Goal: Communication & Community: Ask a question

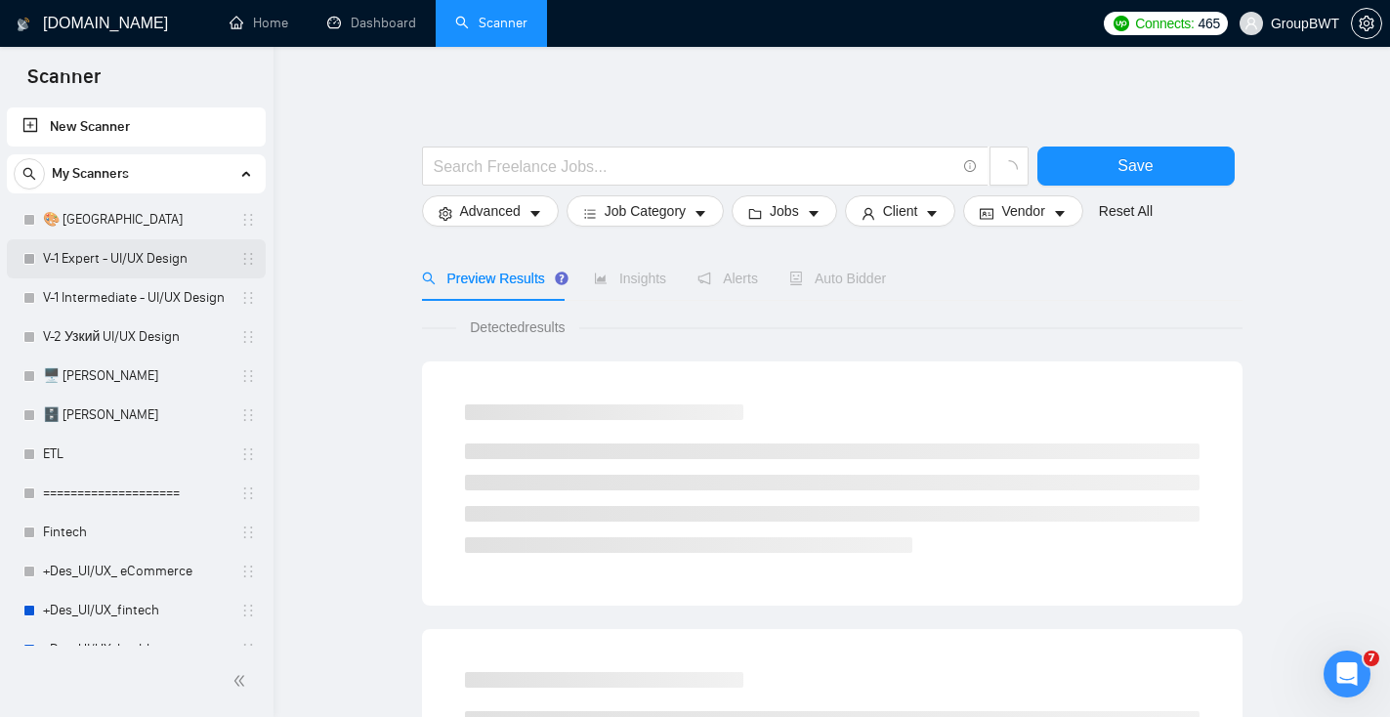
click at [139, 256] on link "V-1 Expert - UI/UX Design" at bounding box center [136, 258] width 186 height 39
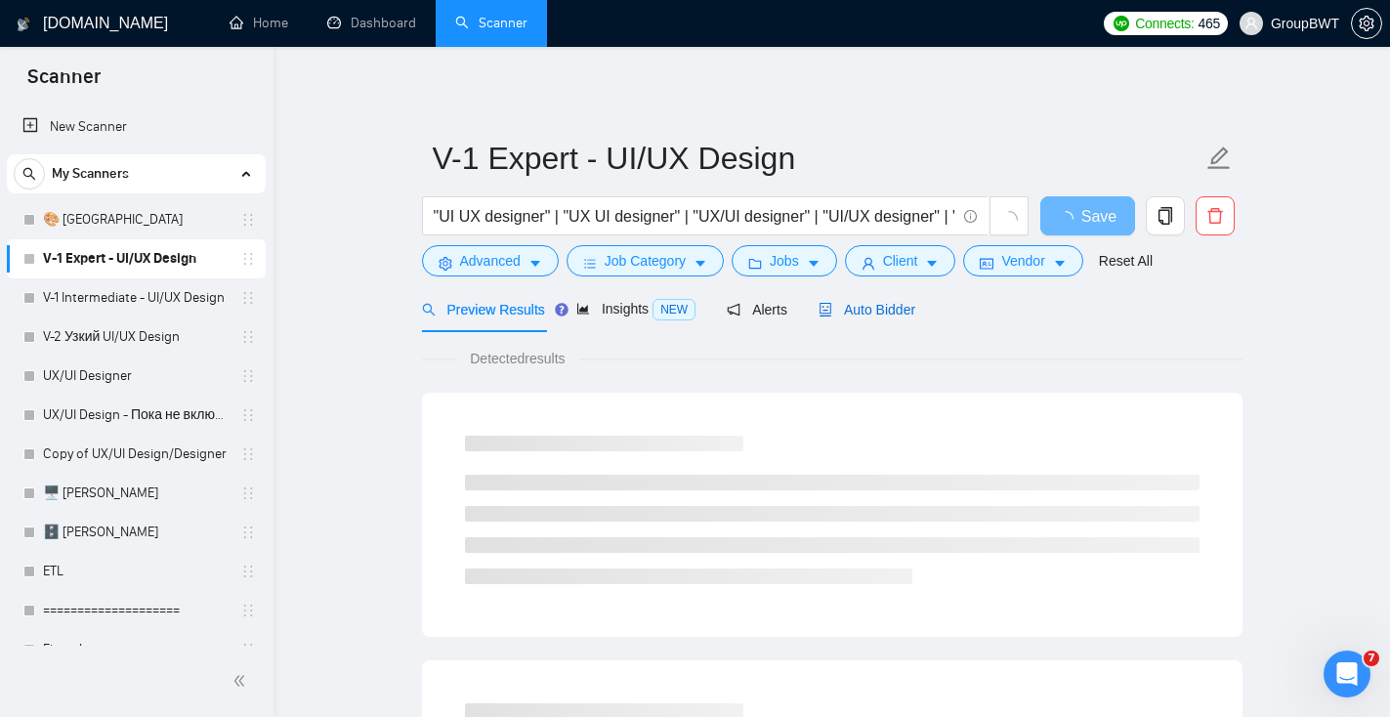
click at [872, 319] on div "Auto Bidder" at bounding box center [866, 309] width 97 height 21
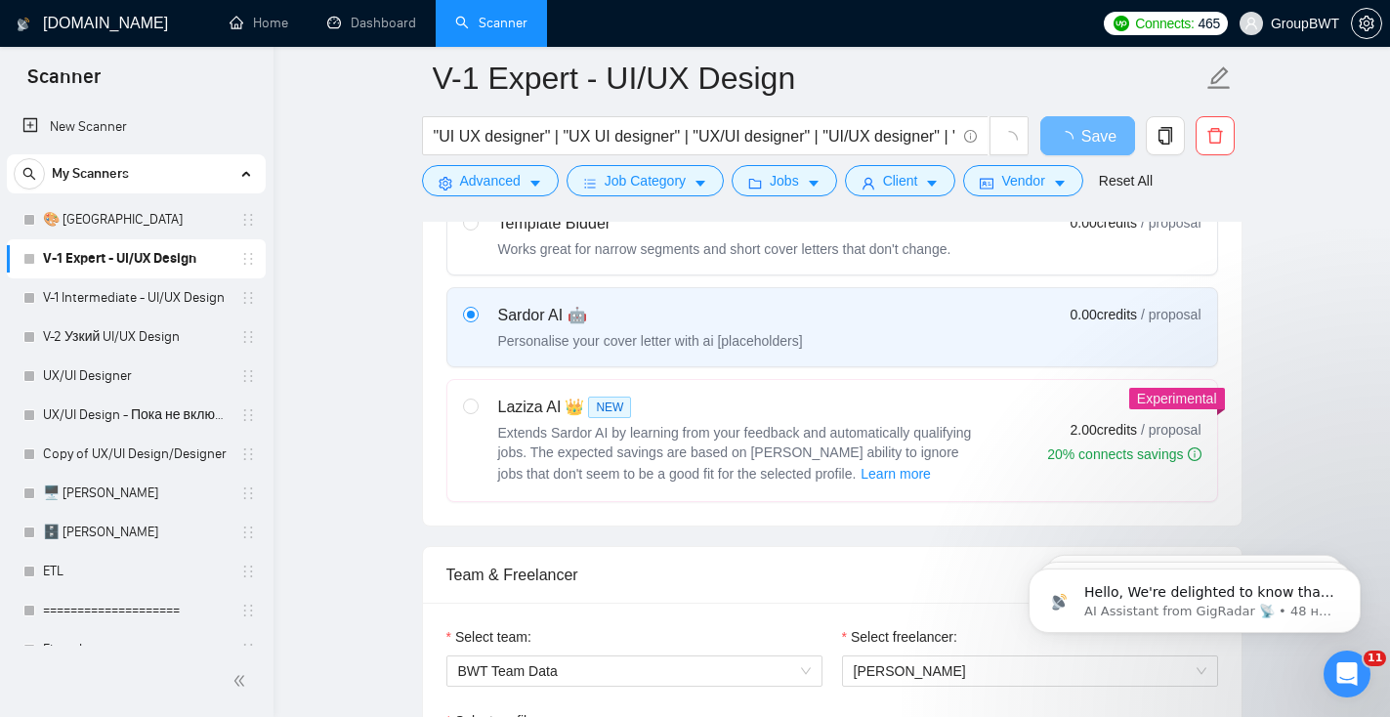
scroll to position [972, 0]
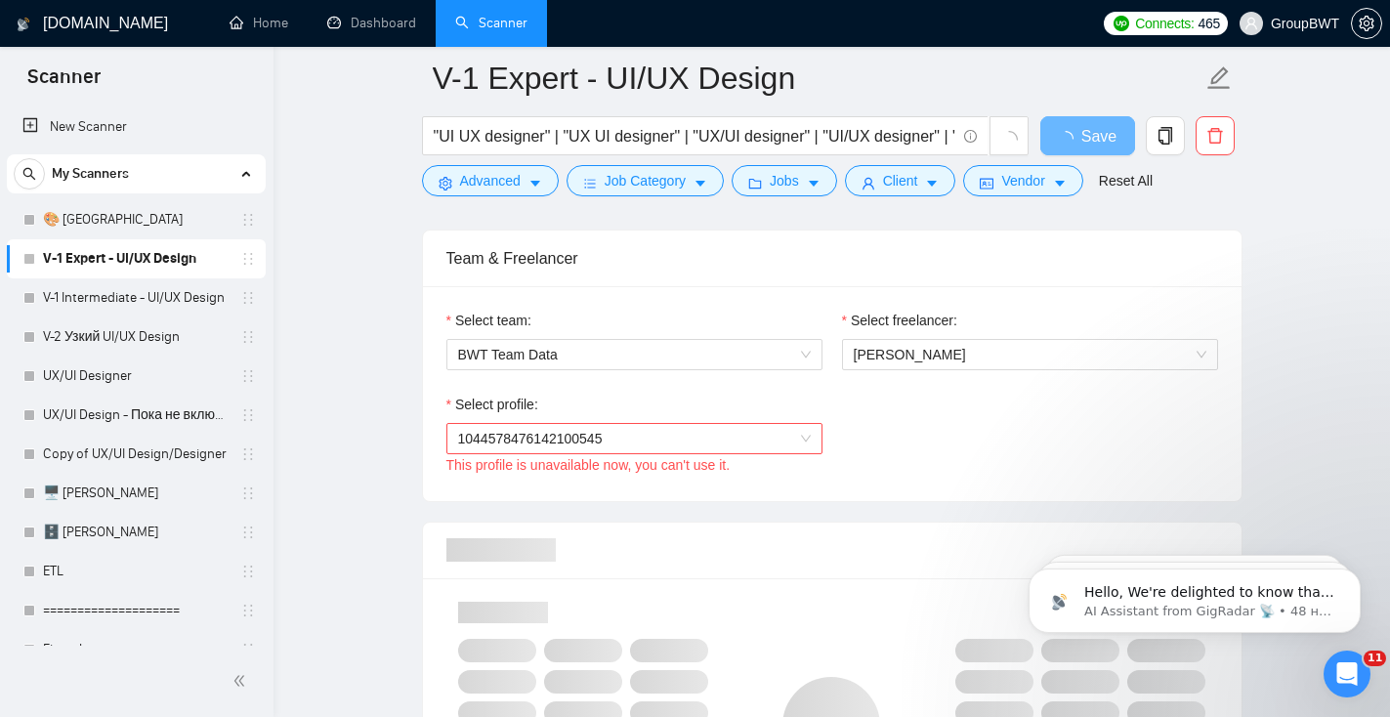
click at [705, 439] on span "1044578476142100545" at bounding box center [634, 438] width 353 height 29
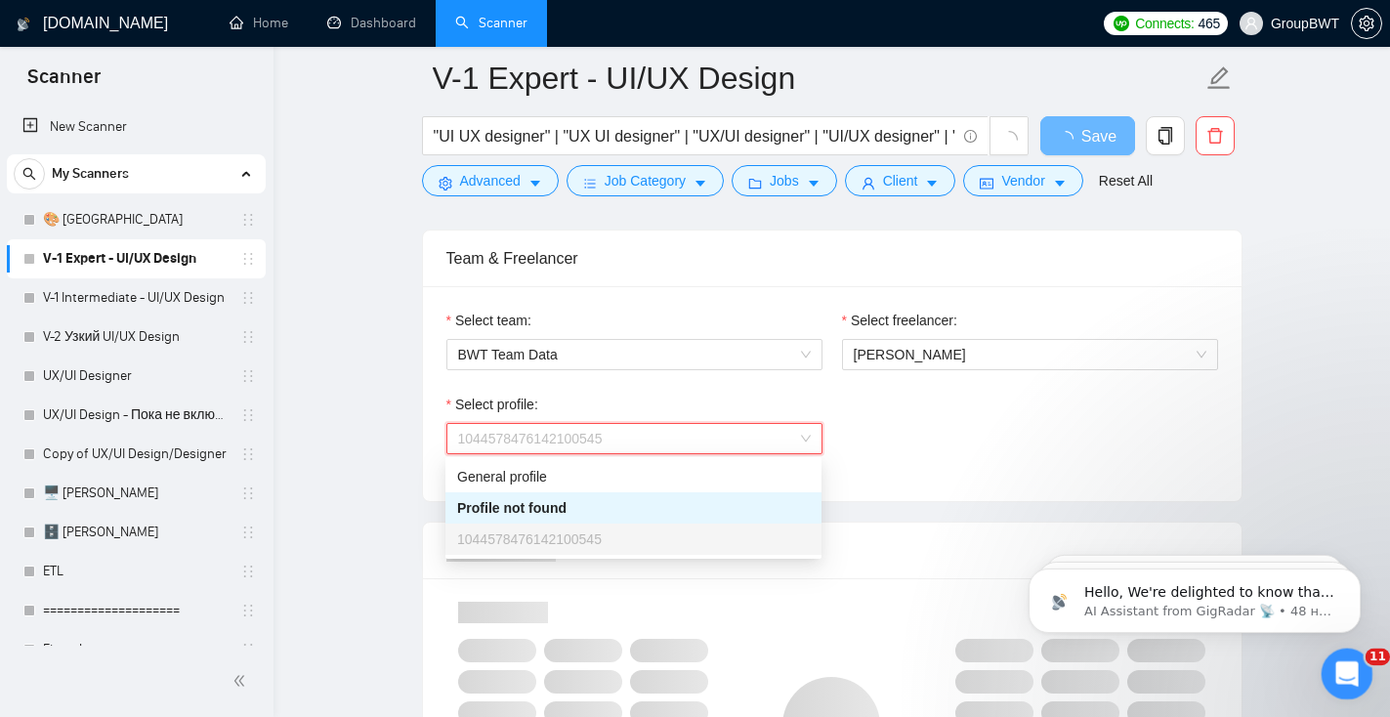
click at [1354, 675] on icon "Открыть службу сообщений Intercom" at bounding box center [1344, 671] width 32 height 32
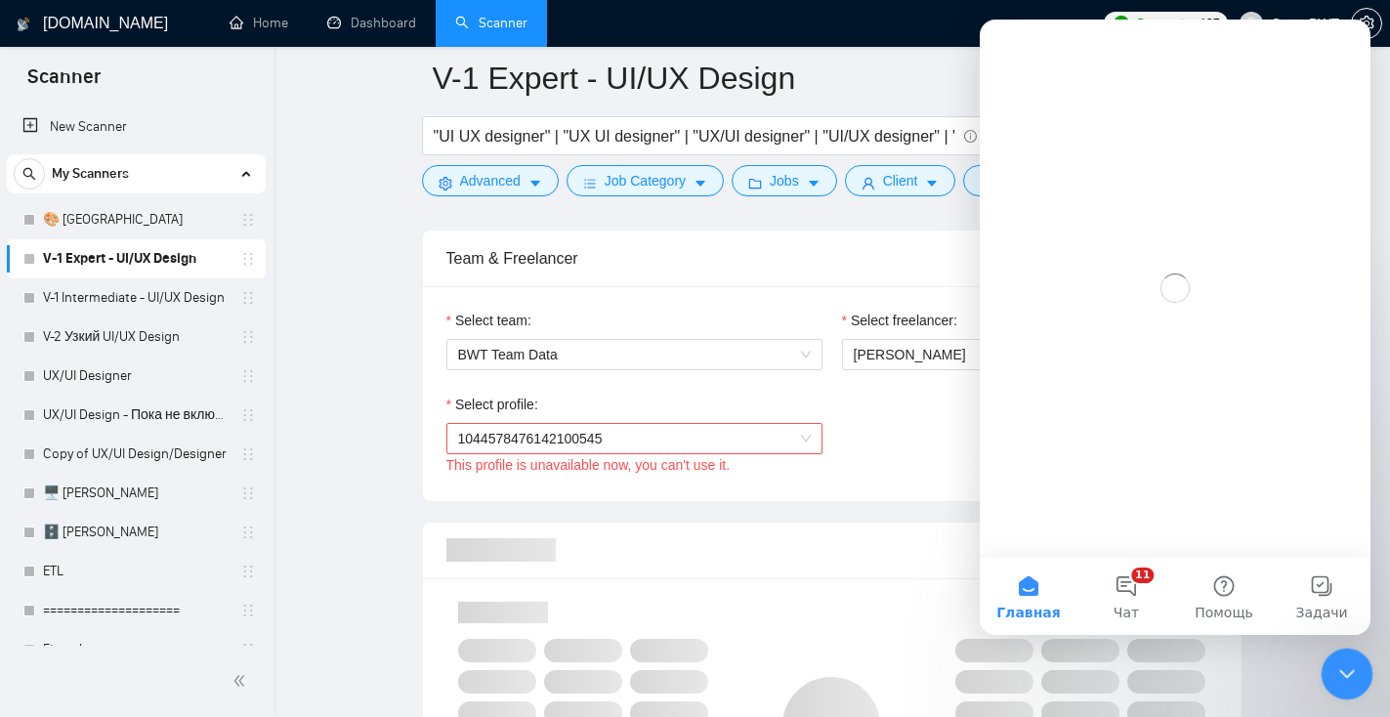
scroll to position [0, 0]
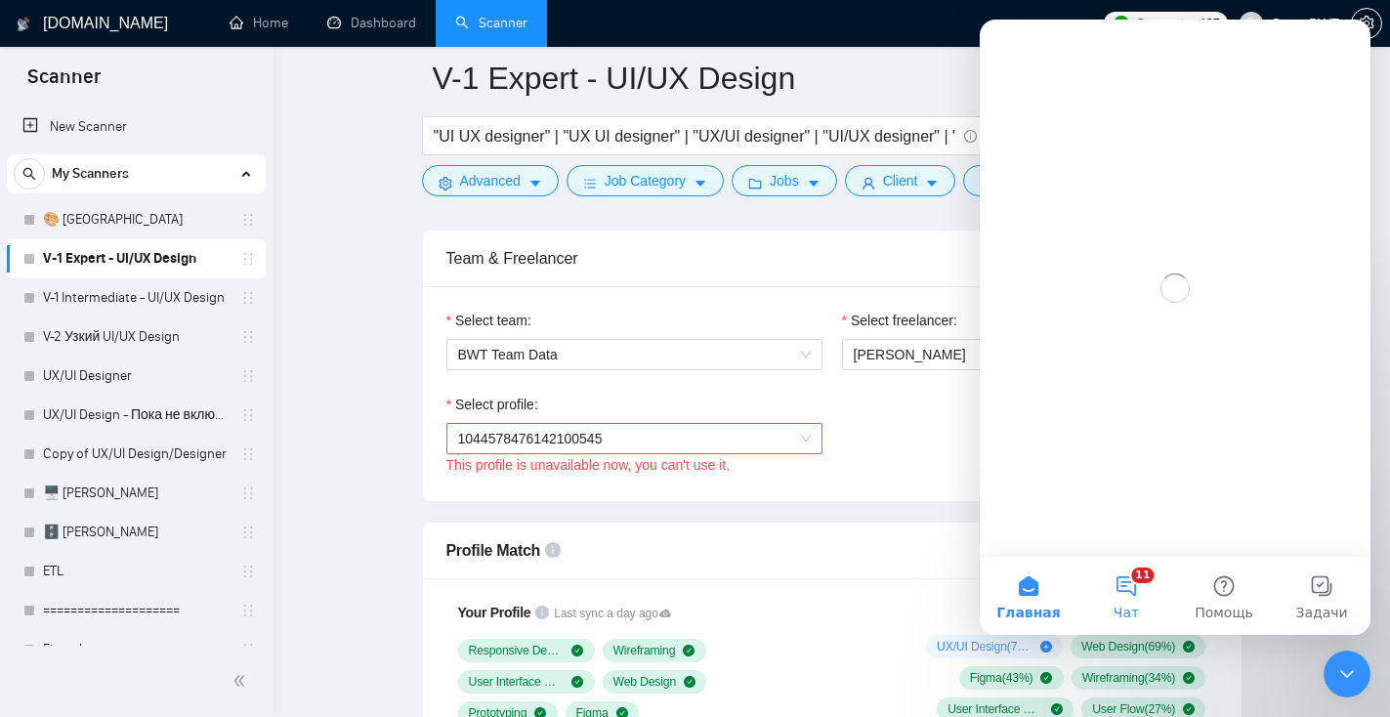
click at [1131, 594] on button "11 Чат" at bounding box center [1126, 596] width 98 height 78
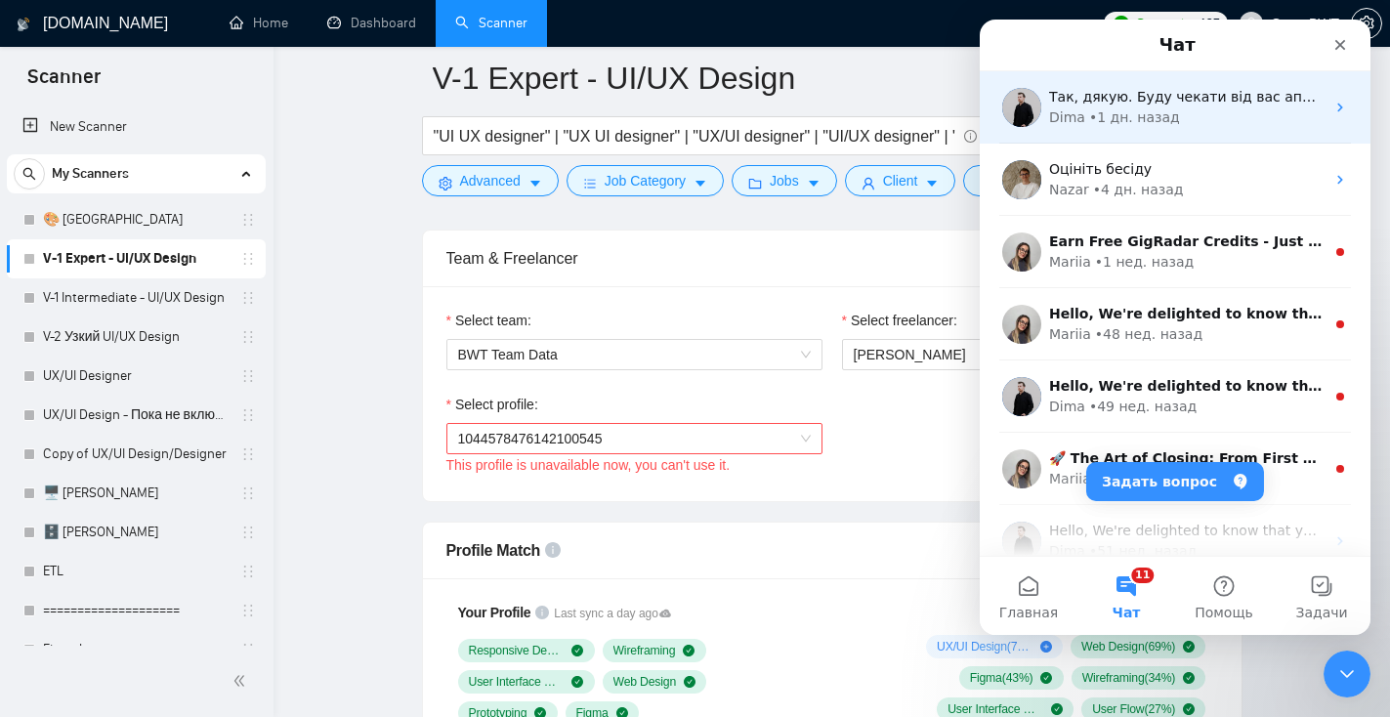
click at [1192, 133] on div "Так, дякую. Буду чекати від вас апдейт [PERSON_NAME] • 1 дн. назад" at bounding box center [1175, 107] width 391 height 72
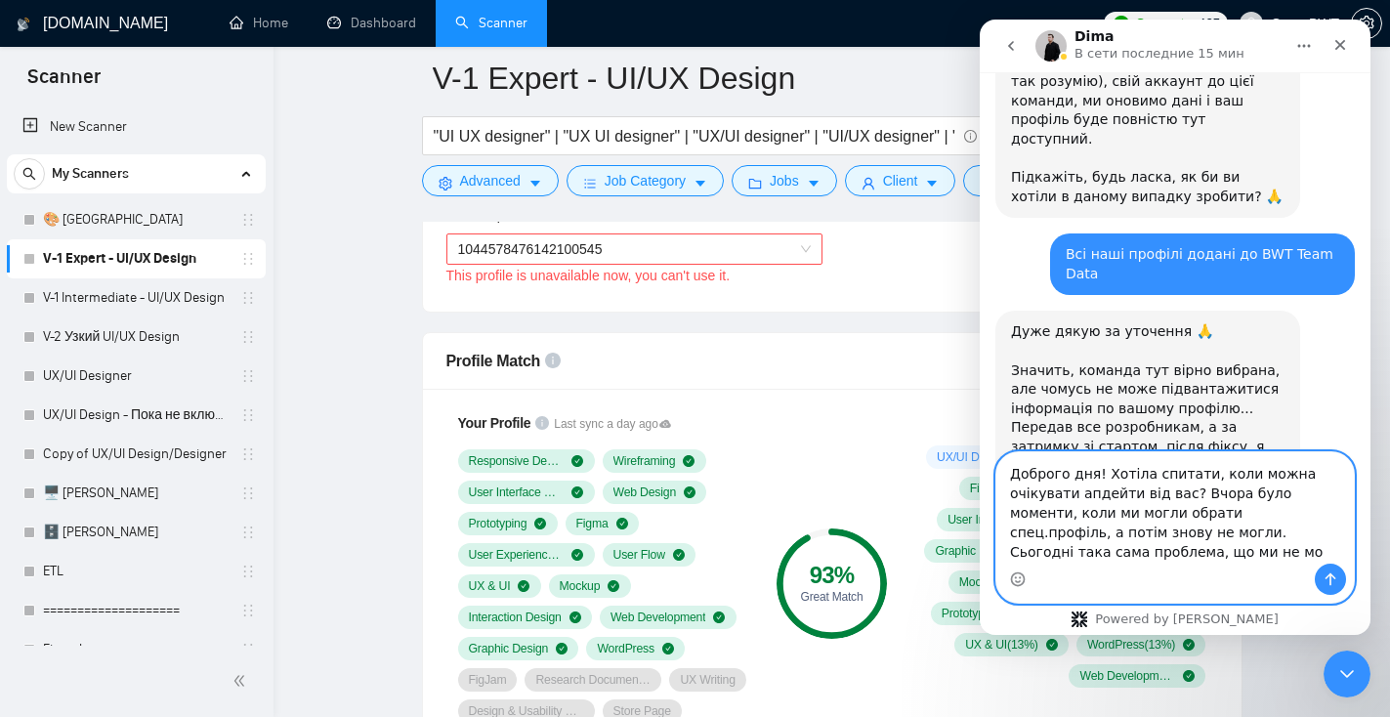
scroll to position [2462, 0]
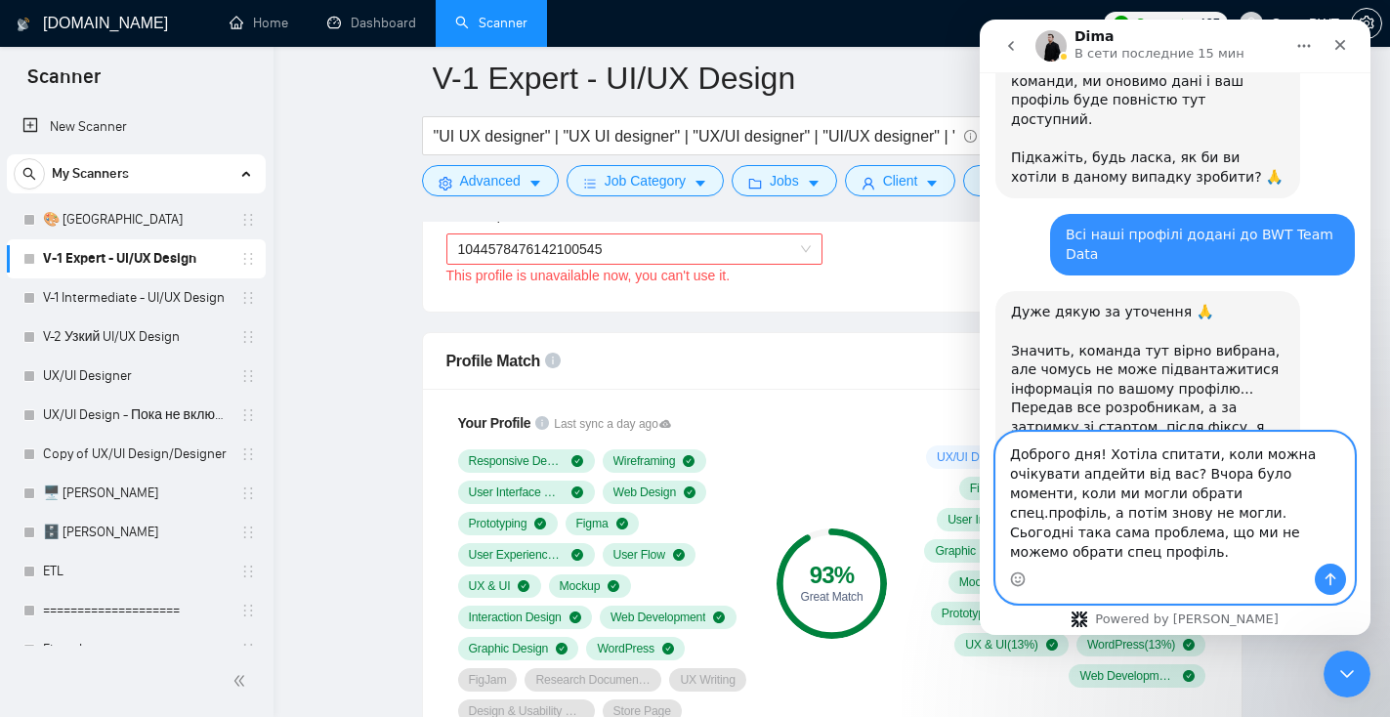
click at [1262, 494] on textarea "Доброго дня! Хотіла спитати, коли можна очікувати апдейти від вас? Вчора було м…" at bounding box center [1174, 498] width 357 height 131
type textarea "Доброго дня! Хотіла спитати, коли можна очікувати апдейти від вас? Вчора були м…"
click at [1327, 581] on icon "Отправить сообщение…" at bounding box center [1330, 579] width 16 height 16
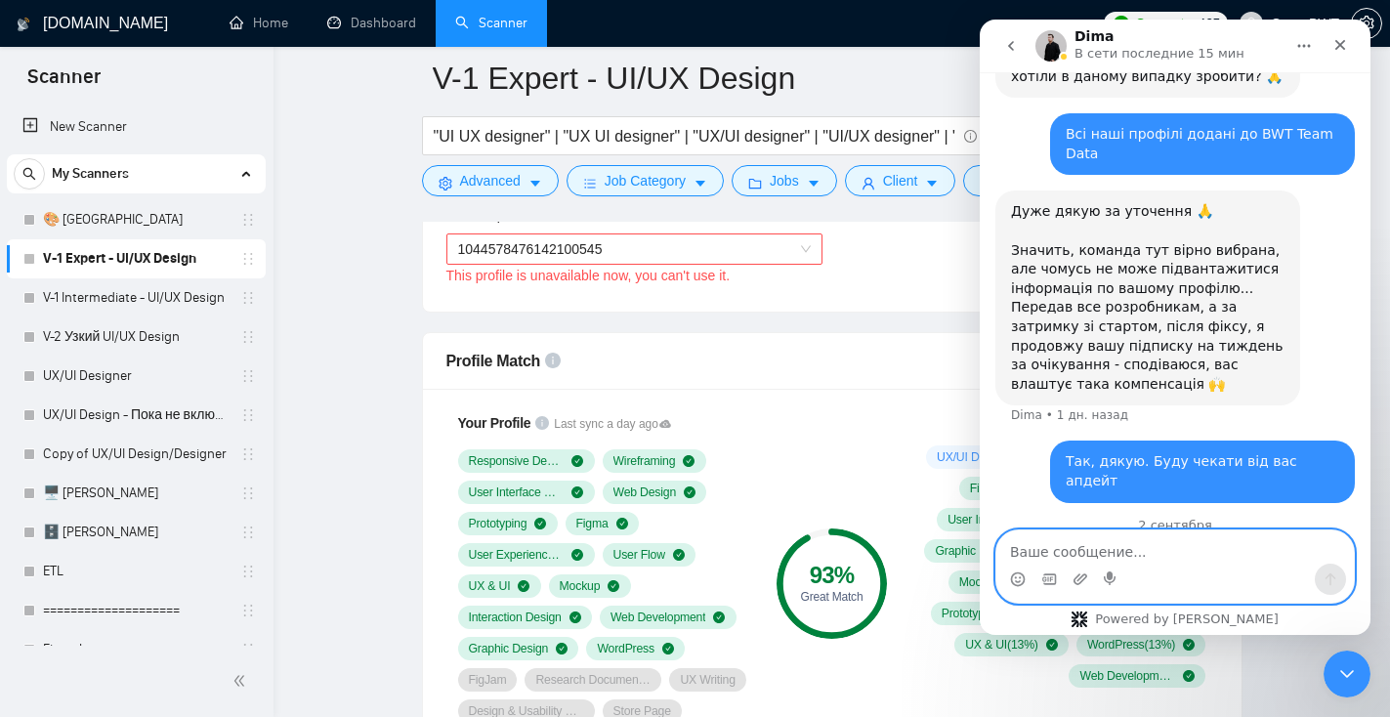
scroll to position [2565, 0]
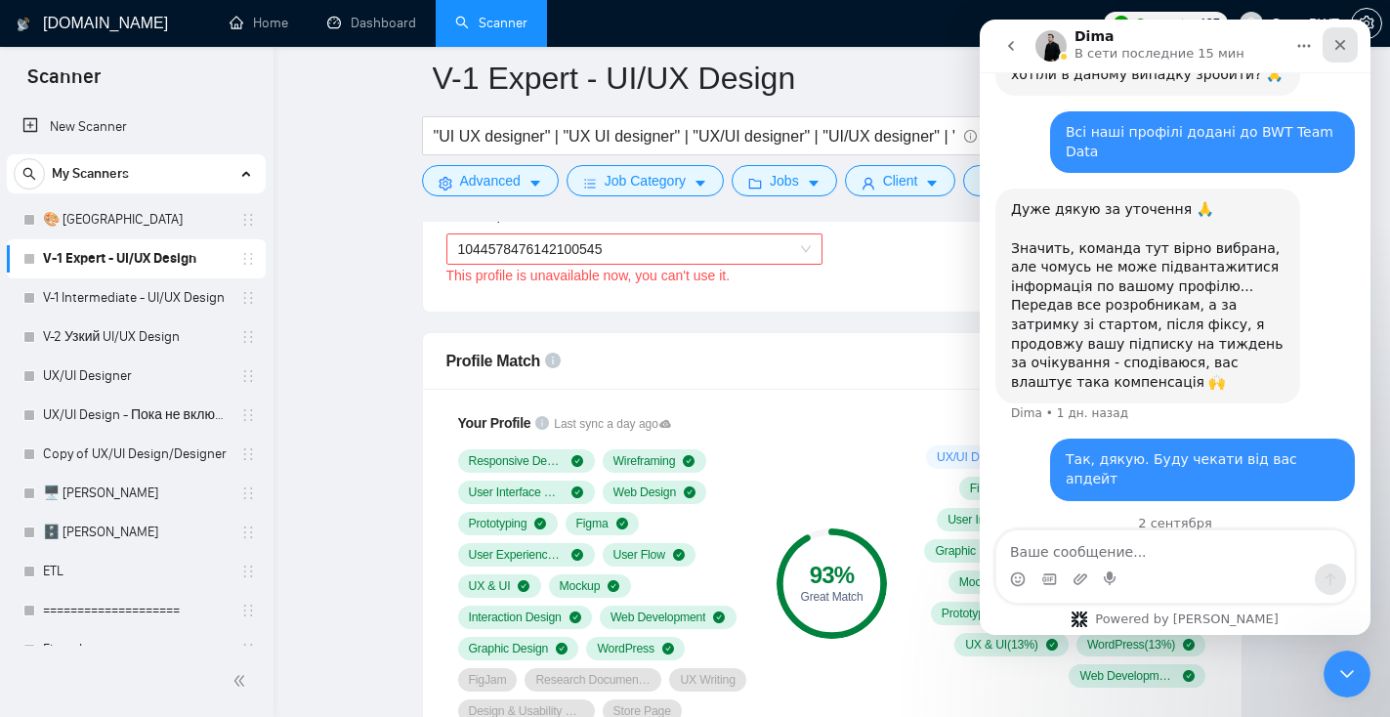
click at [1349, 43] on div "Закрыть" at bounding box center [1339, 44] width 35 height 35
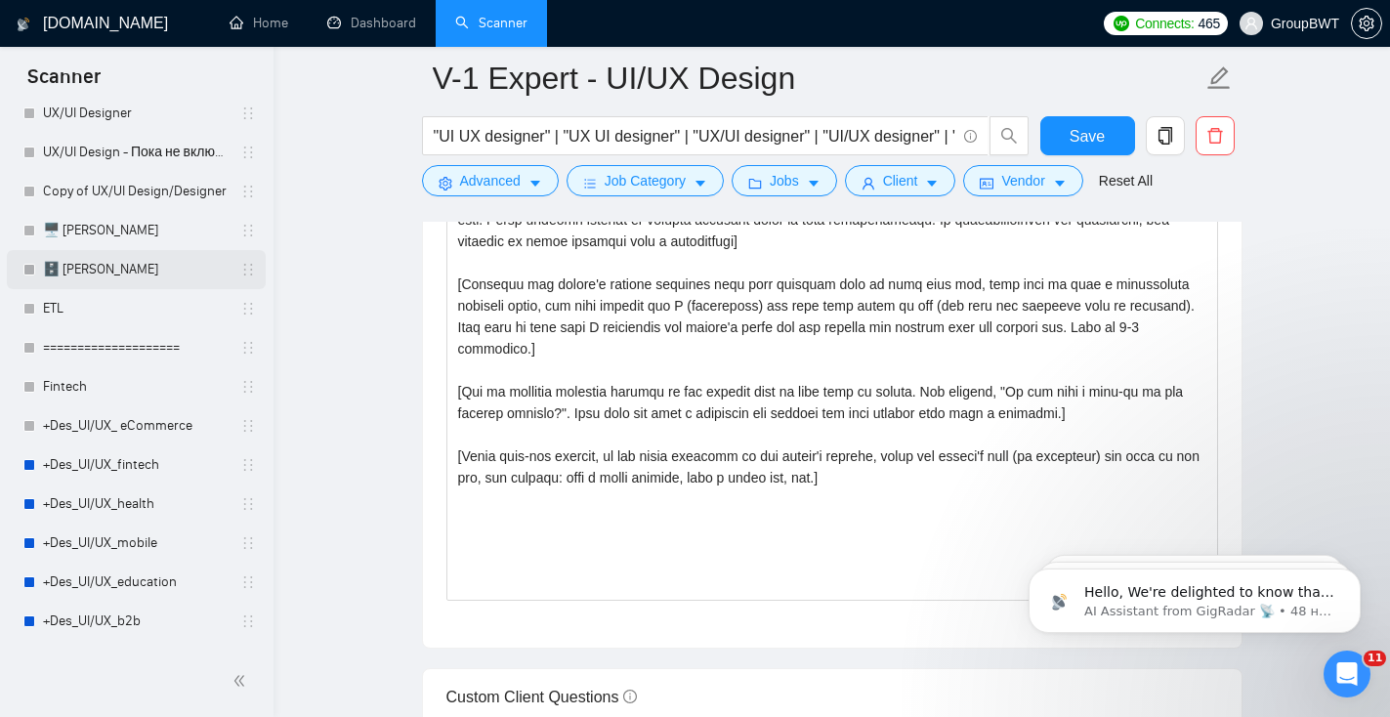
scroll to position [286, 0]
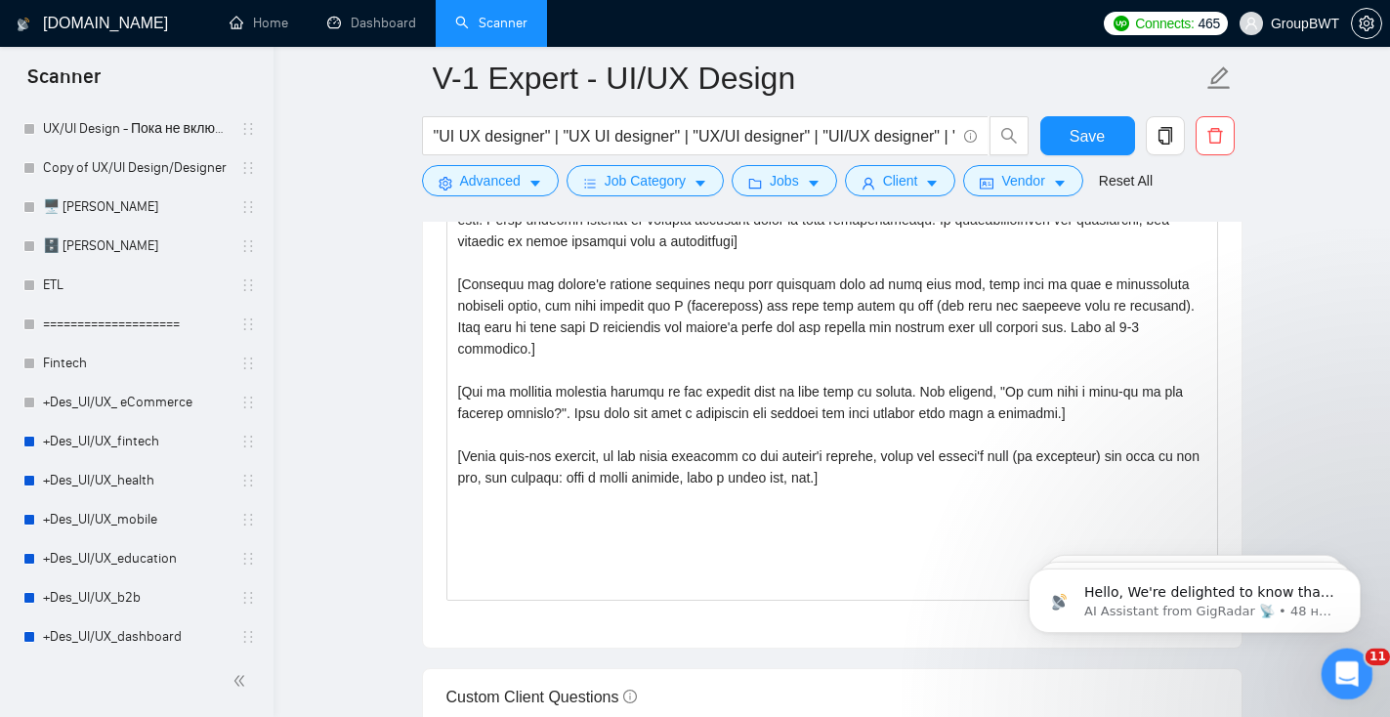
click at [1340, 674] on icon "Открыть службу сообщений Intercom" at bounding box center [1344, 671] width 14 height 16
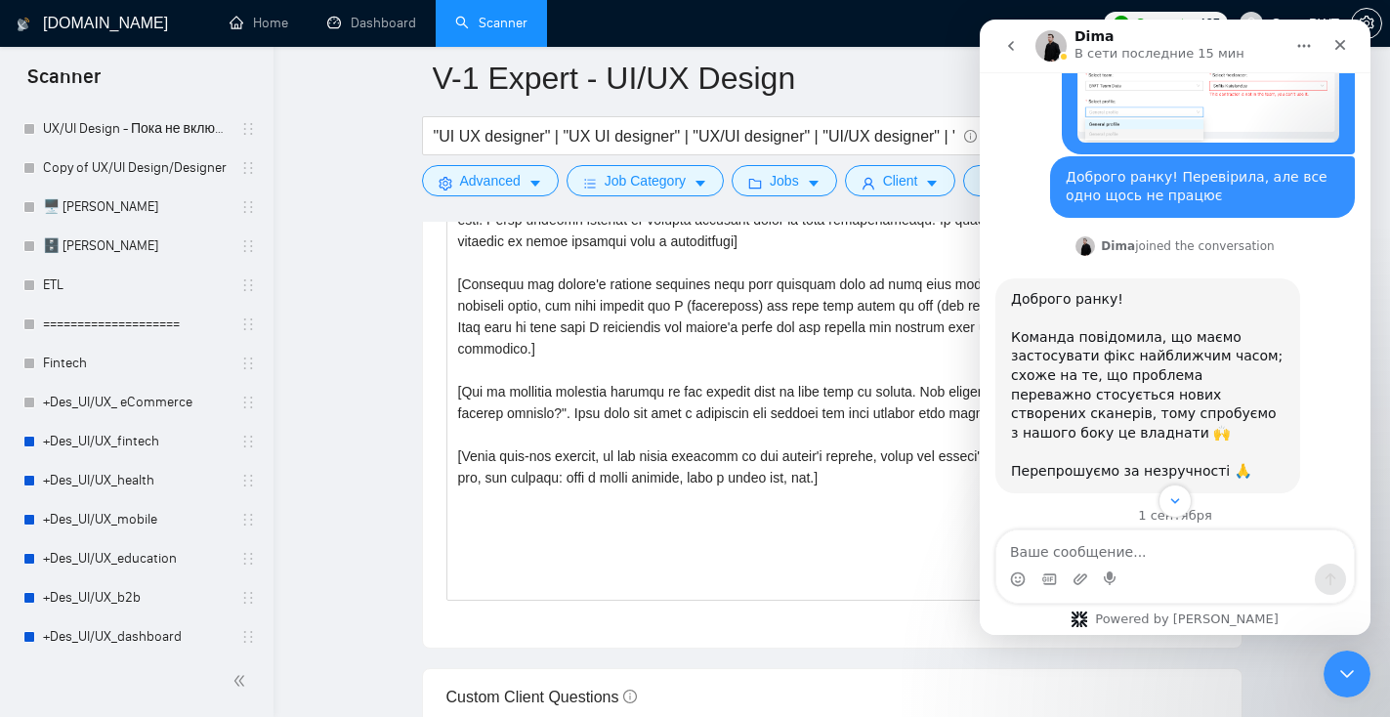
scroll to position [710, 0]
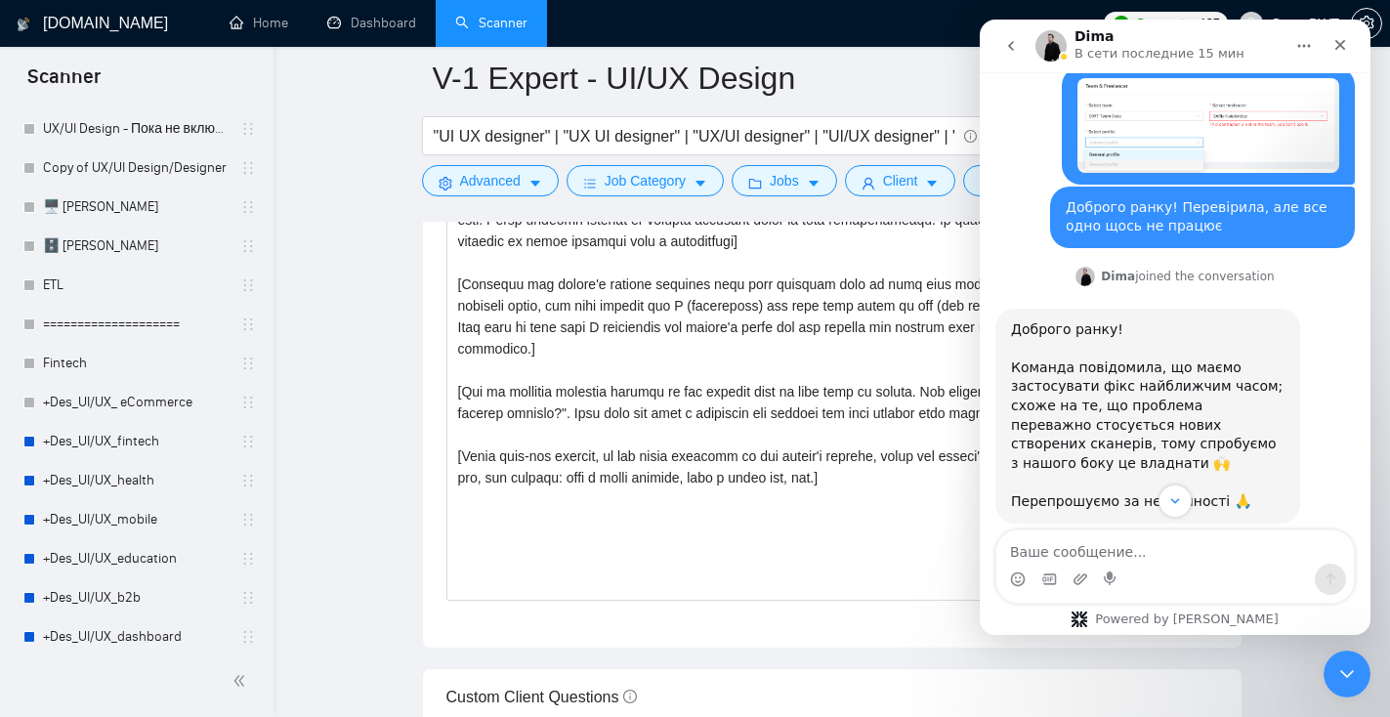
click at [1112, 270] on b "Dima" at bounding box center [1118, 277] width 34 height 14
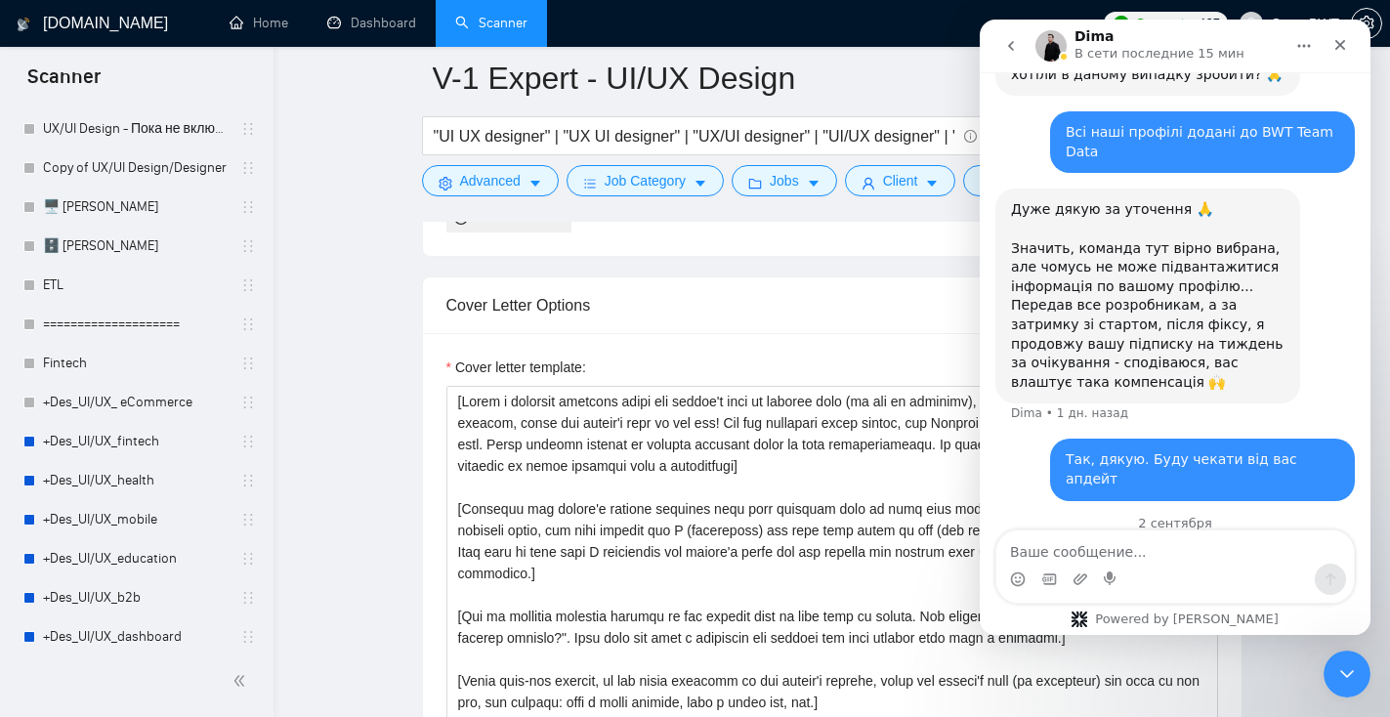
scroll to position [1598, 0]
